Goal: Information Seeking & Learning: Understand process/instructions

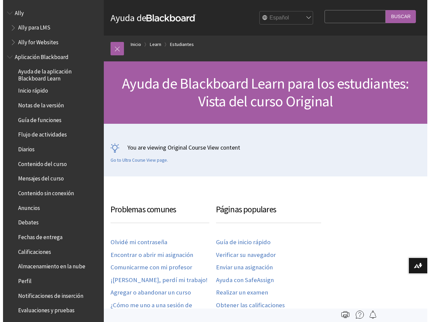
scroll to position [719, 0]
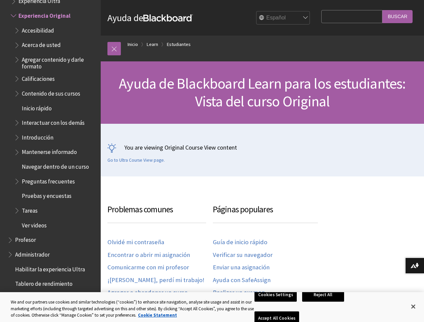
click at [212, 161] on div "You are viewing Original Course View content Go to Ultra Course View page." at bounding box center [262, 153] width 310 height 20
click at [114, 49] on link at bounding box center [113, 48] width 13 height 13
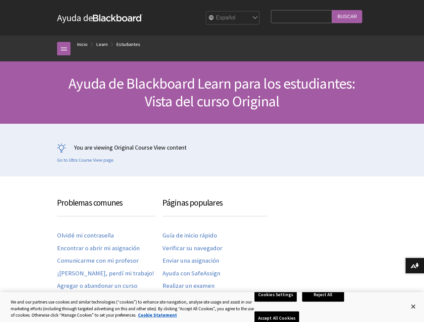
click at [47, 145] on div "You are viewing Original Course View content Go to Ultra Course View page." at bounding box center [212, 150] width 424 height 53
click at [415, 266] on button "Descargar formatos alternativos..." at bounding box center [414, 266] width 19 height 16
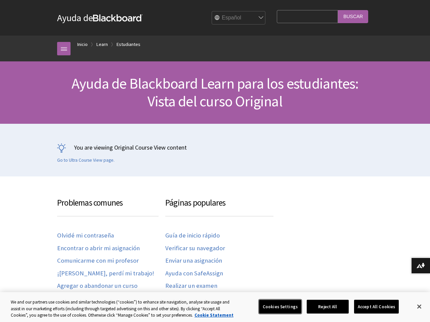
click at [277, 307] on button "Cookies Settings" at bounding box center [280, 307] width 42 height 14
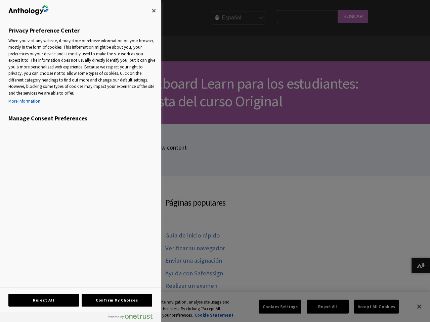
click at [324, 307] on div at bounding box center [215, 161] width 430 height 322
click at [372, 307] on div at bounding box center [215, 161] width 430 height 322
click at [413, 307] on div at bounding box center [215, 161] width 430 height 322
